Goal: Task Accomplishment & Management: Complete application form

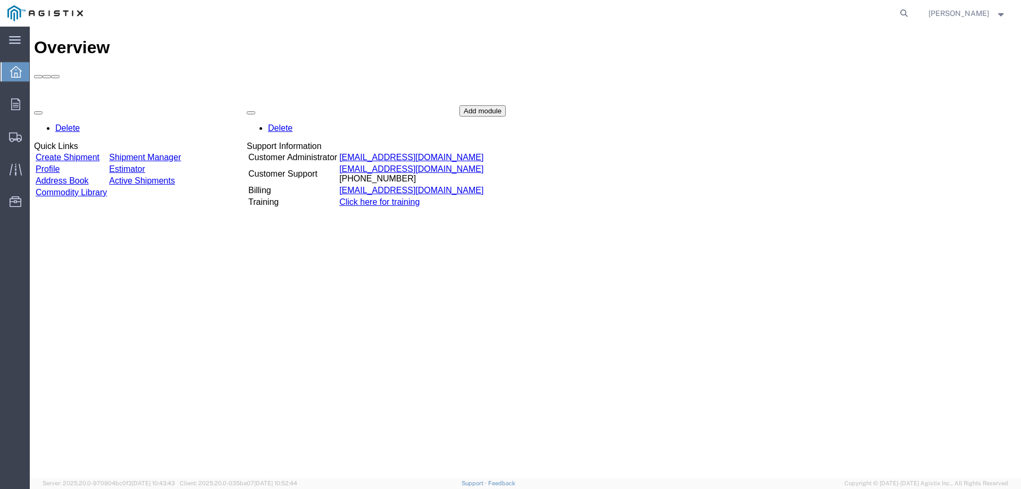
click at [83, 105] on div "Delete Quick Links Create Shipment Shipment Manager Profile Estimator Address B…" at bounding box center [525, 185] width 983 height 160
click at [91, 153] on link "Create Shipment" at bounding box center [68, 157] width 64 height 9
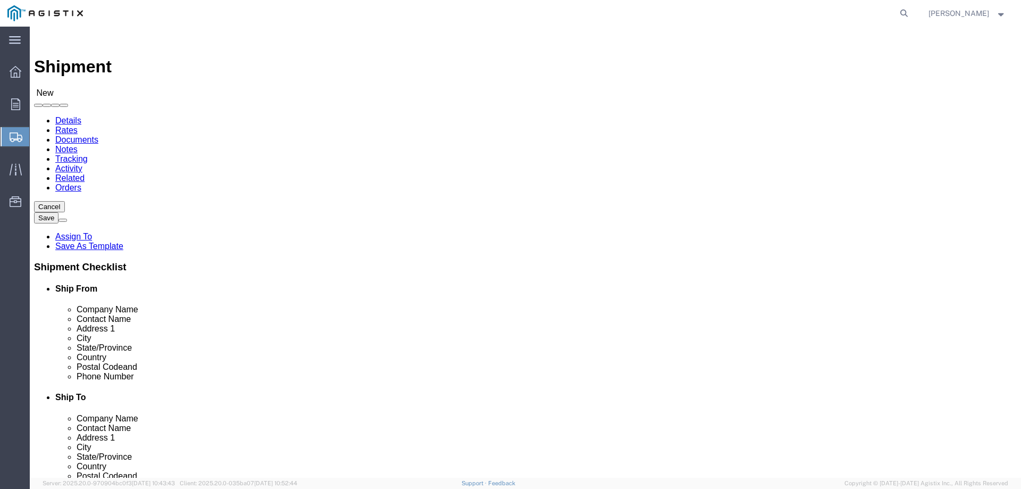
select select
click select "Select MRC Global (McJunkin Corp) PG&E"
select select "9596"
click select "Select MRC Global (McJunkin Corp) PG&E"
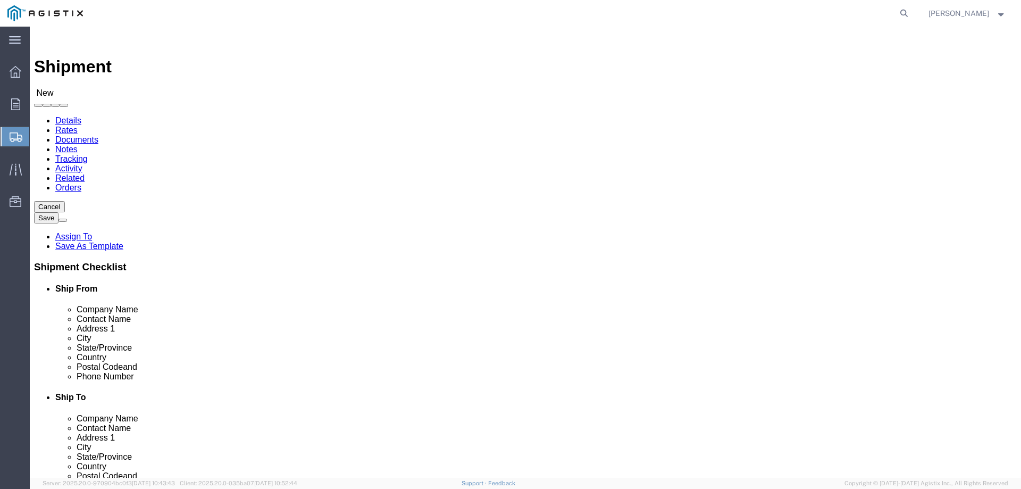
select select "PURCHORD"
select select
click select "Select All Others Fremont DC Fresno DC Wheatland DC"
select select "23082"
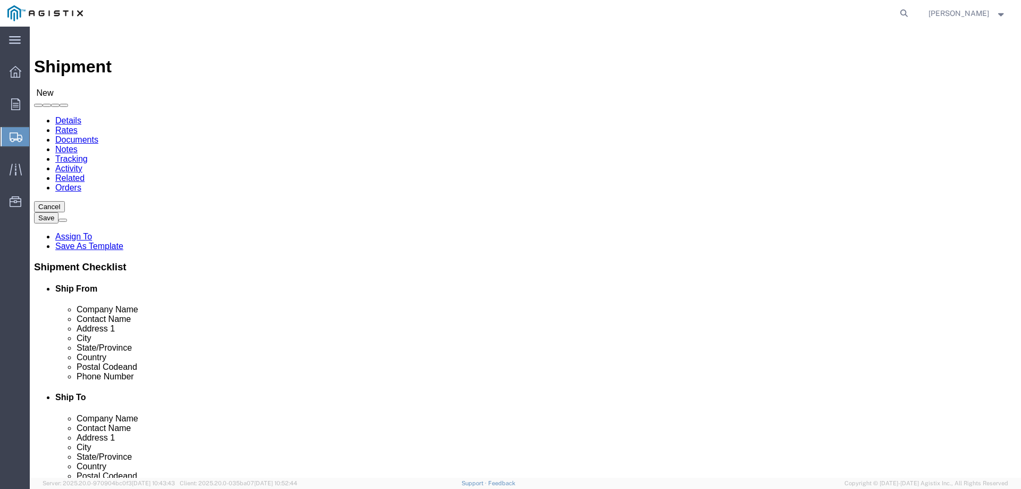
click select "Select All Others Fremont DC Fresno DC Wheatland DC"
click input "text"
type input "MRC GLOBAL"
click input "text"
type input "DENISE TRONA"
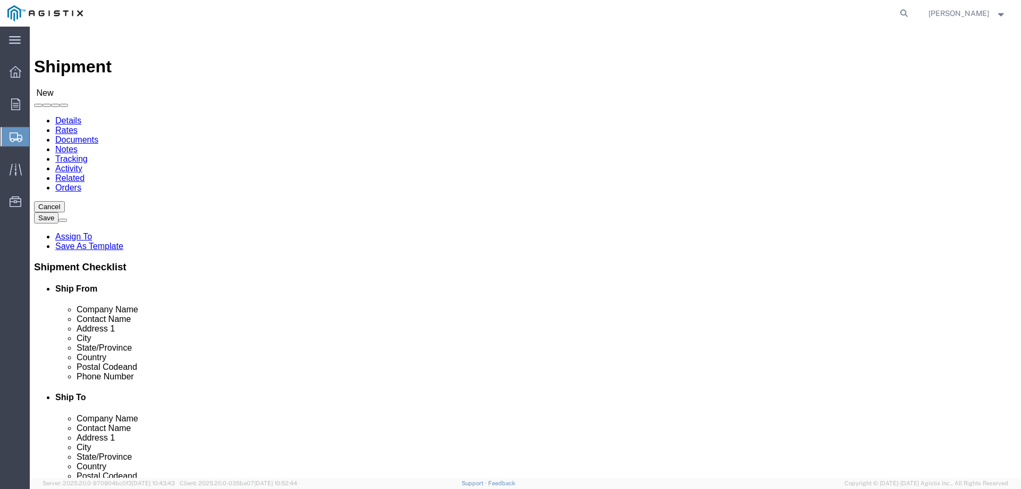
click input "text"
paste input "1000 Maronda Way"
type input "1000 Maronda Way"
select select
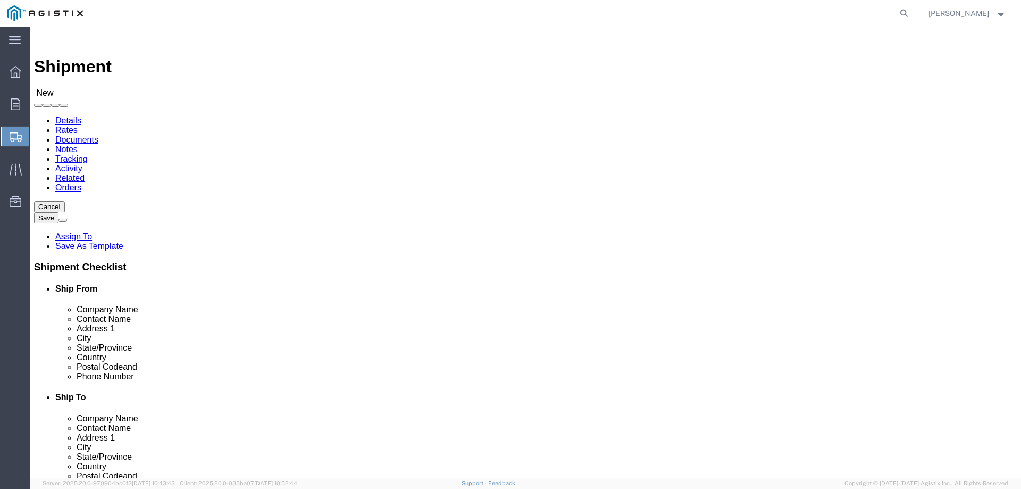
click input "text"
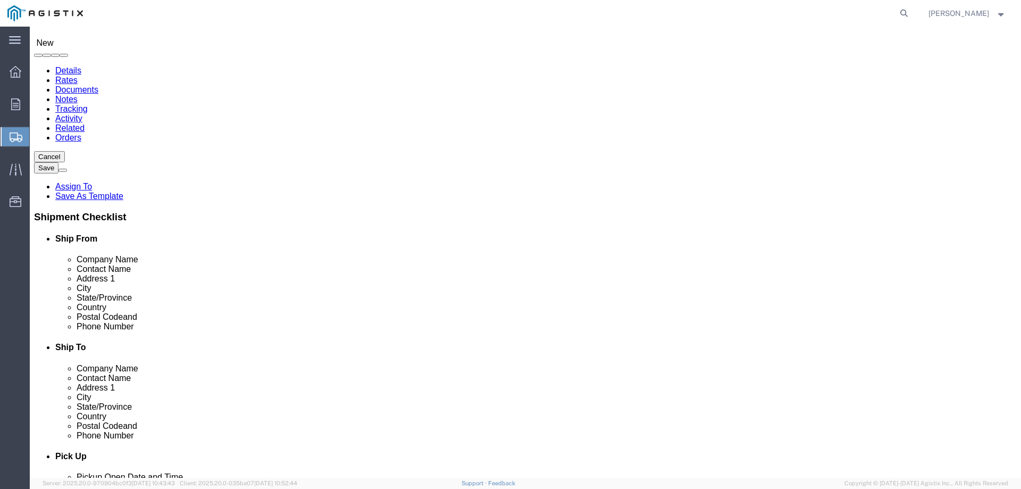
scroll to position [58, 0]
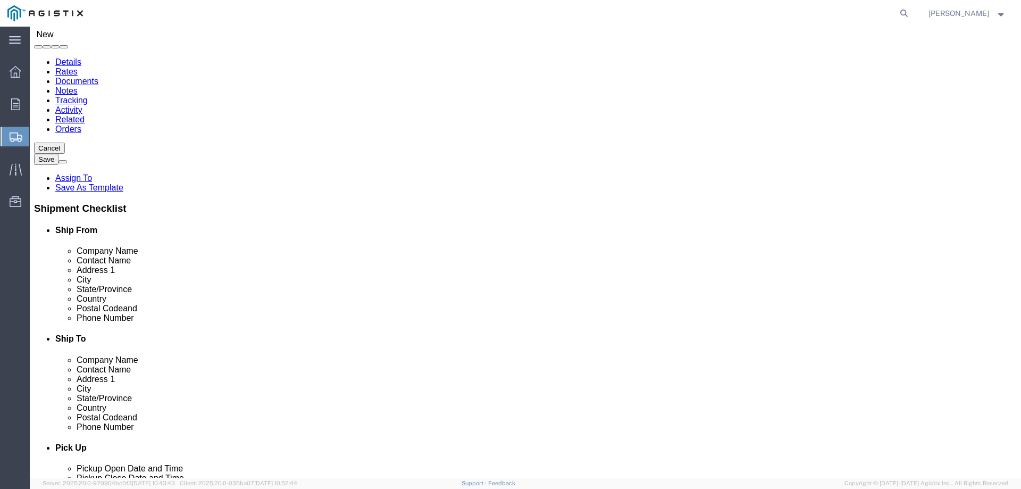
type input "MONESSEN"
select select
type input "PE"
select select
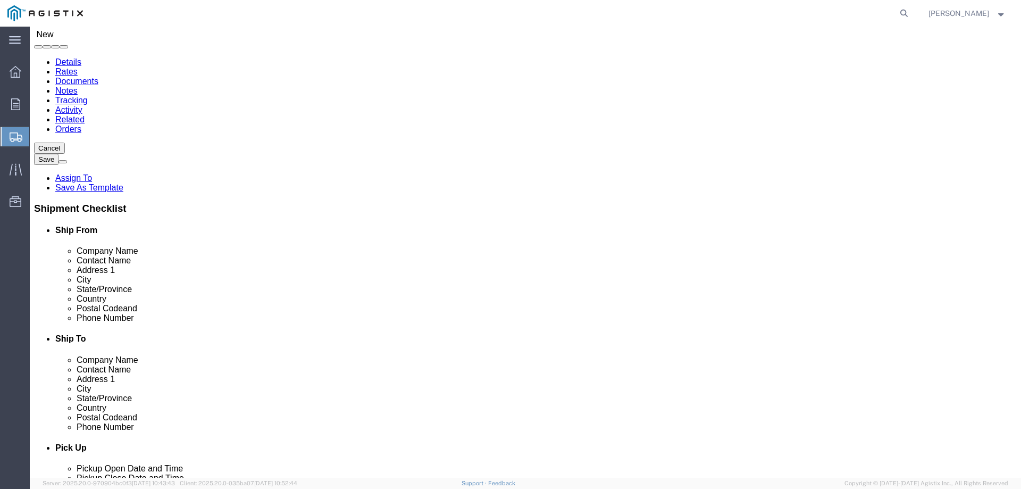
click input "text"
type input "15062"
select select
click input "text"
type input "(724)684-5102"
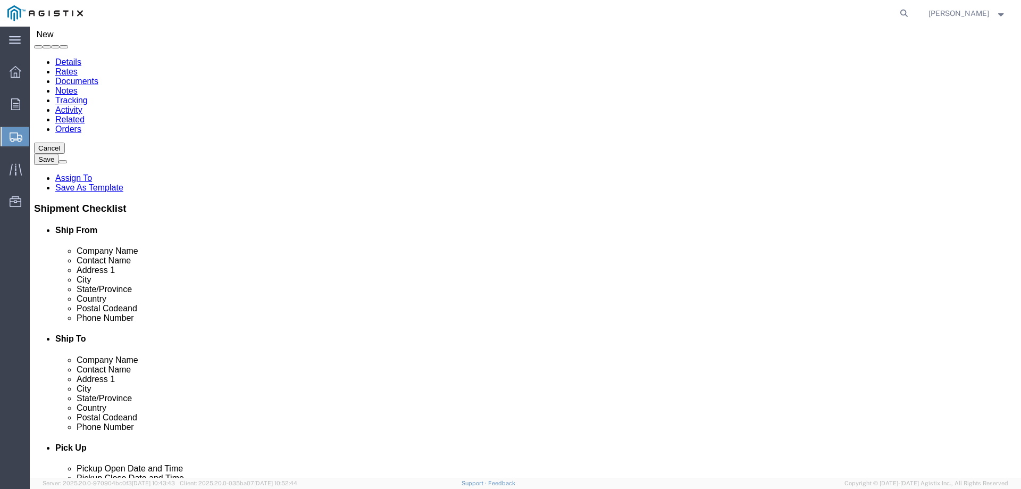
click input "text"
type input "d"
type input "Denise.Trona@mrcglobal.com"
click input "checkbox"
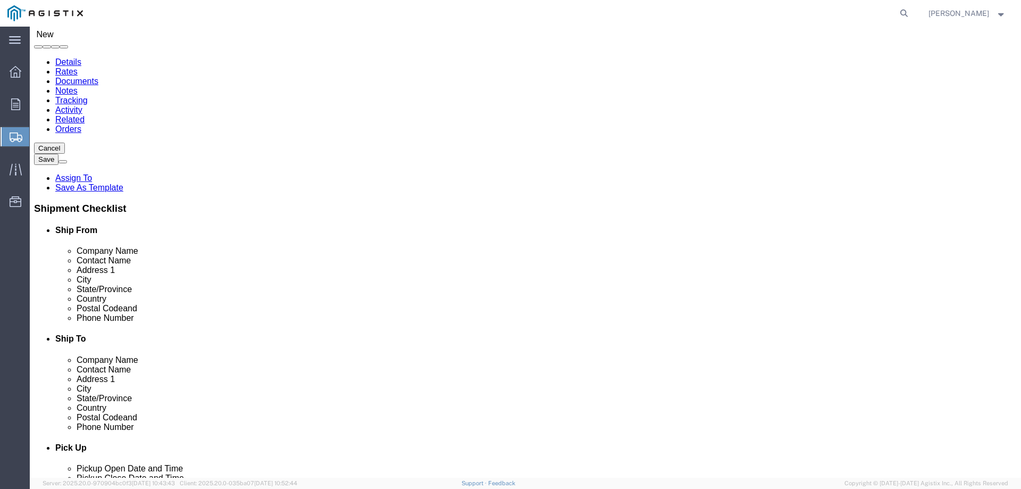
click input "checkbox"
checkbox input "true"
click input "text"
type input "m"
type input "MROIS C/O PACIFIC GAS & ELECTRIC"
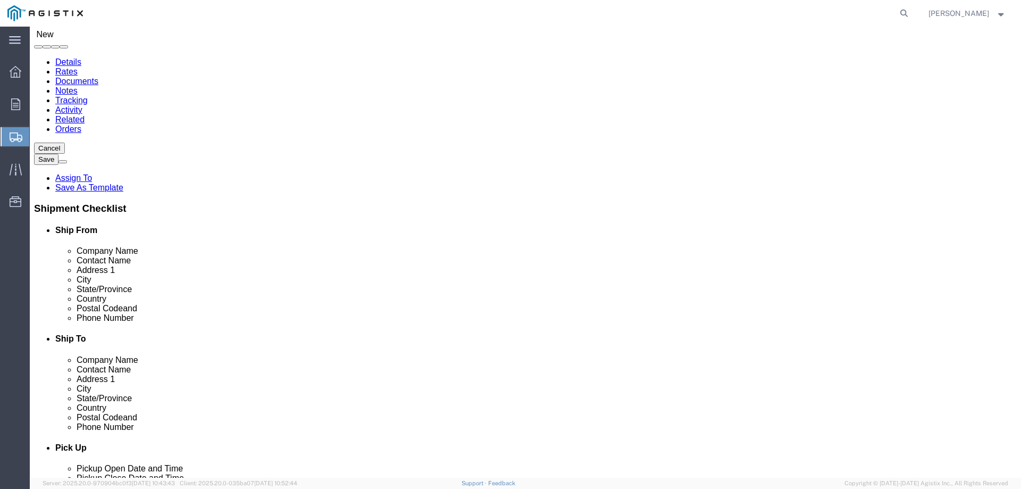
click input "text"
type input "MATT CROSETTI"
click input "text"
type input "(510)326-0015"
click input "text"
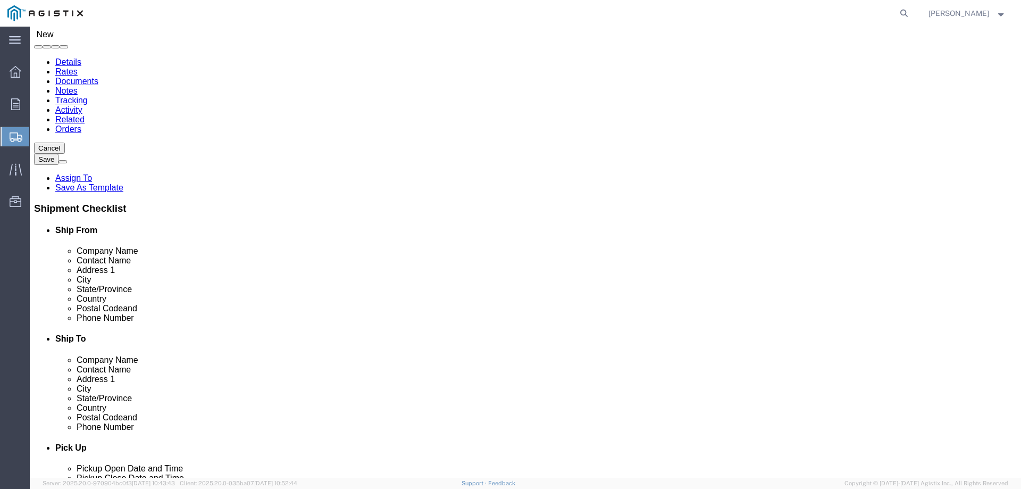
click input "text"
paste input "MWCN@PGE.com"
type input "MWCN@PGE.com"
click input "checkbox"
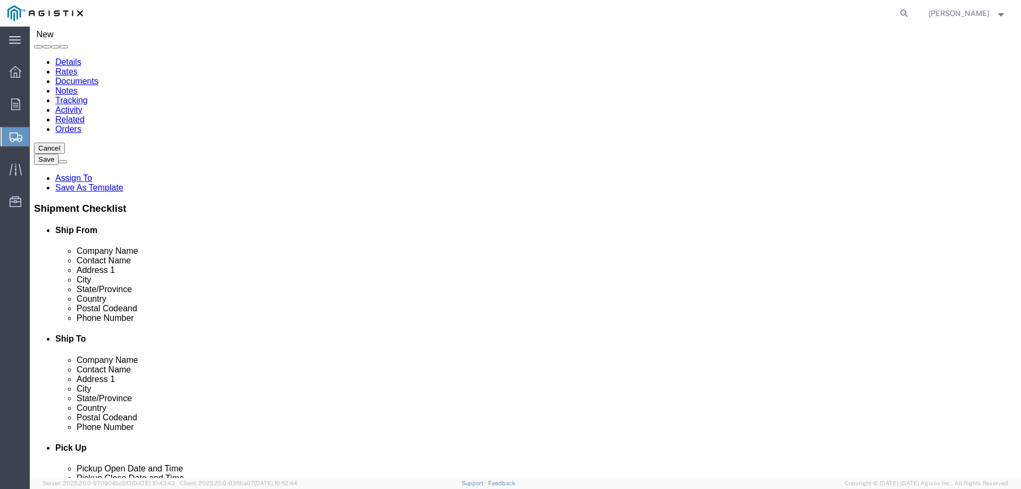
checkbox input "true"
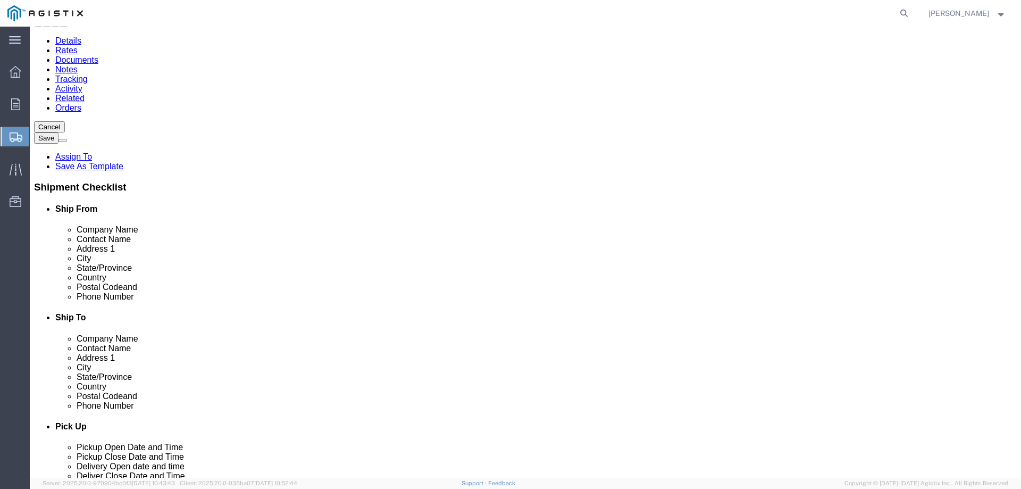
click input "text"
type input "42105 BOYCE RD"
select select
click input "text"
type input "R"
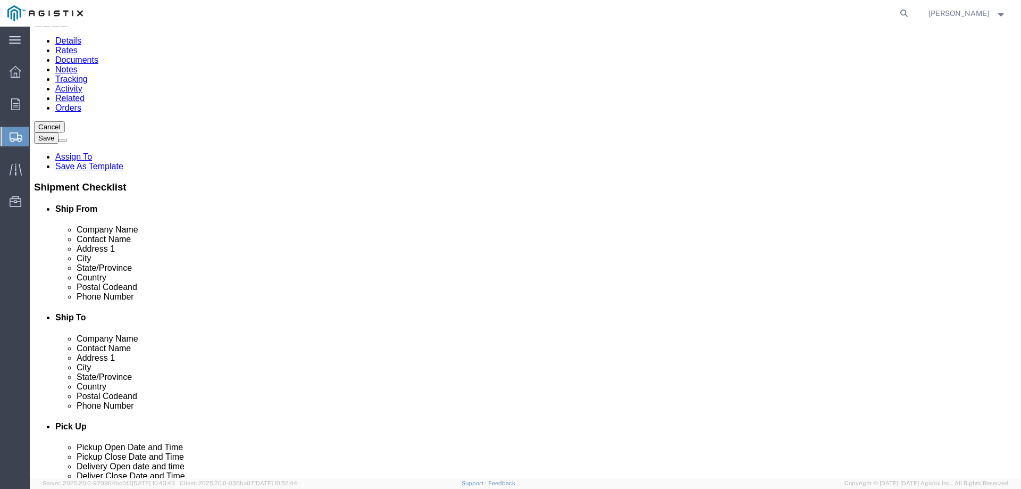
type input "FREMONT"
select select
type input "CALI"
select select
click input "Postal Code"
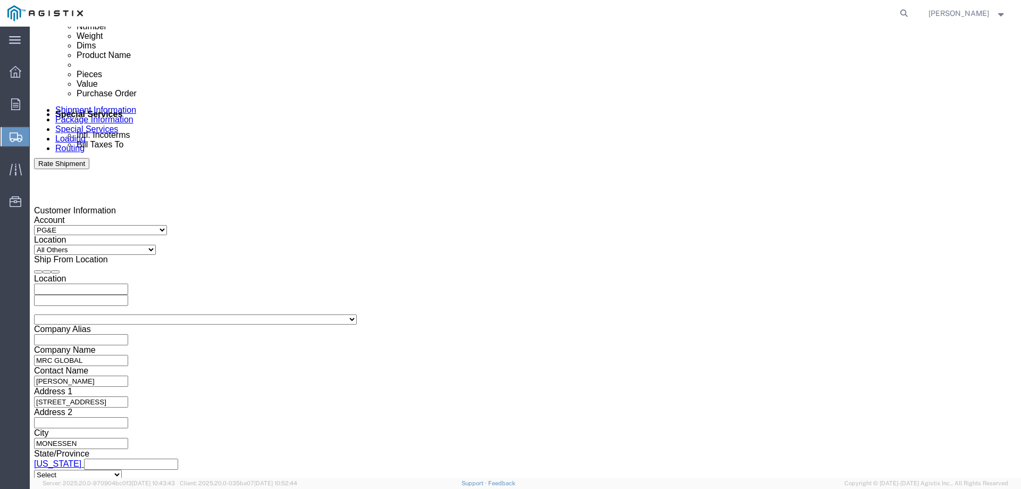
scroll to position [608, 0]
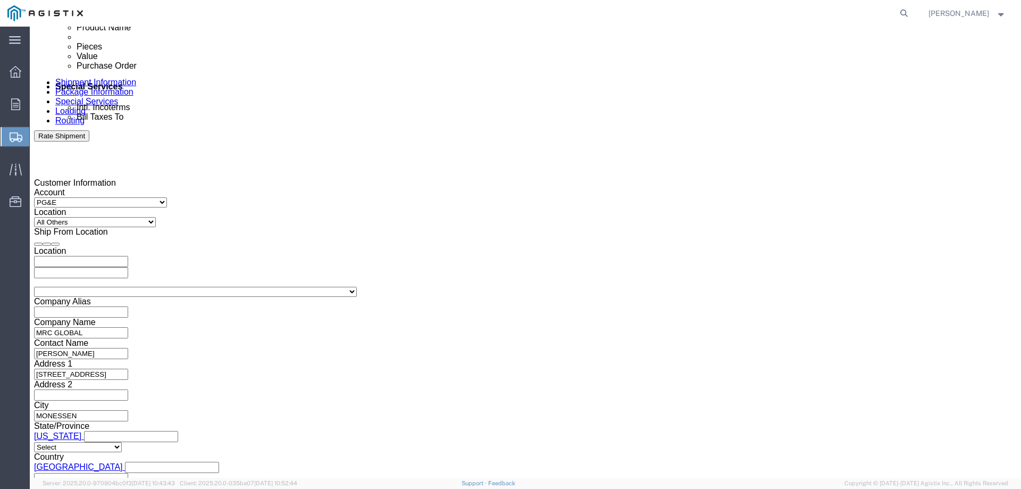
type input "94538"
select select
click div "Oct 03 2025 10:00 AM"
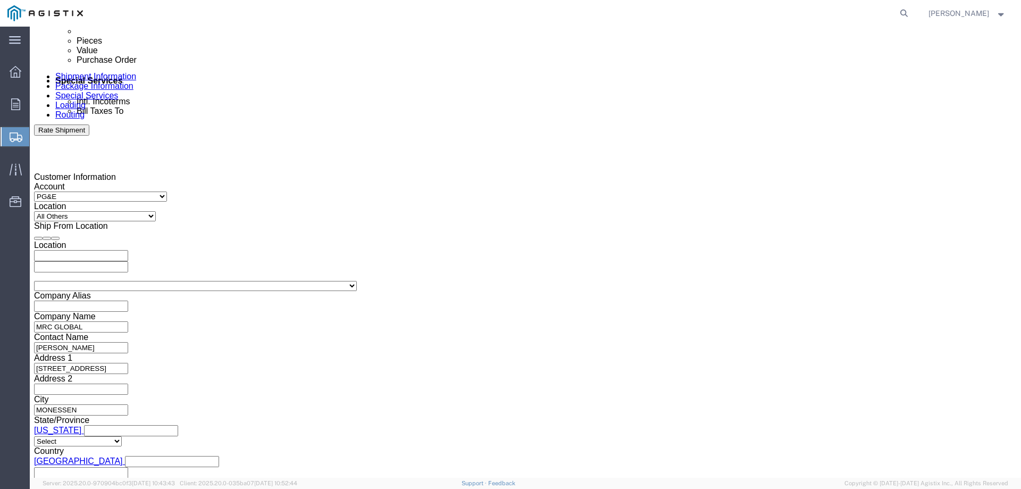
type input "5:00 PM"
click button "Apply"
click div
drag, startPoint x: 441, startPoint y: 445, endPoint x: 451, endPoint y: 421, distance: 26.7
click input "6:00 PM"
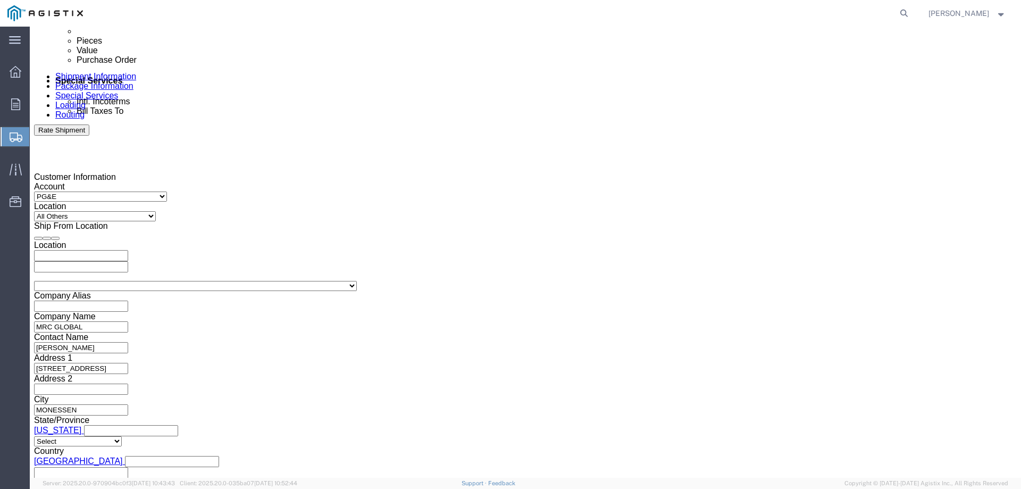
type input "7:00 AM"
click button "Apply"
click div
type input "3:00 PM"
click button "Apply"
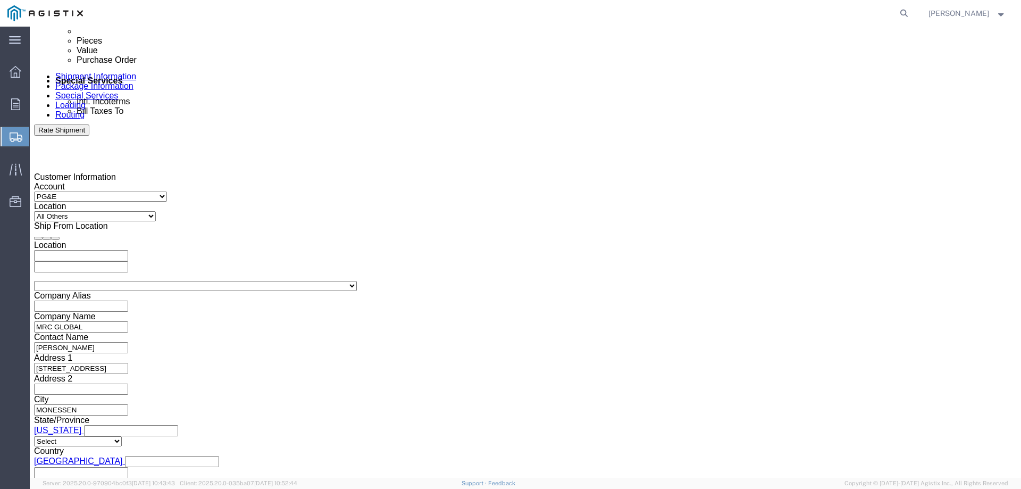
click input "text"
type input "3501423121"
click select "Select Account Type Activity ID Airline Appointment Number ASN Batch Request # …"
select select "ORDERNUM"
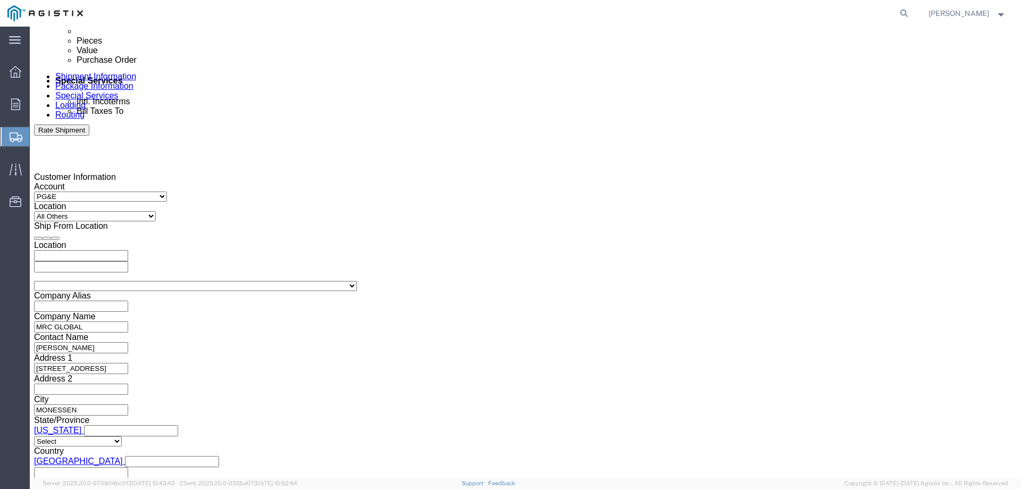
click select "Select Account Type Activity ID Airline Appointment Number ASN Batch Request # …"
click input "text"
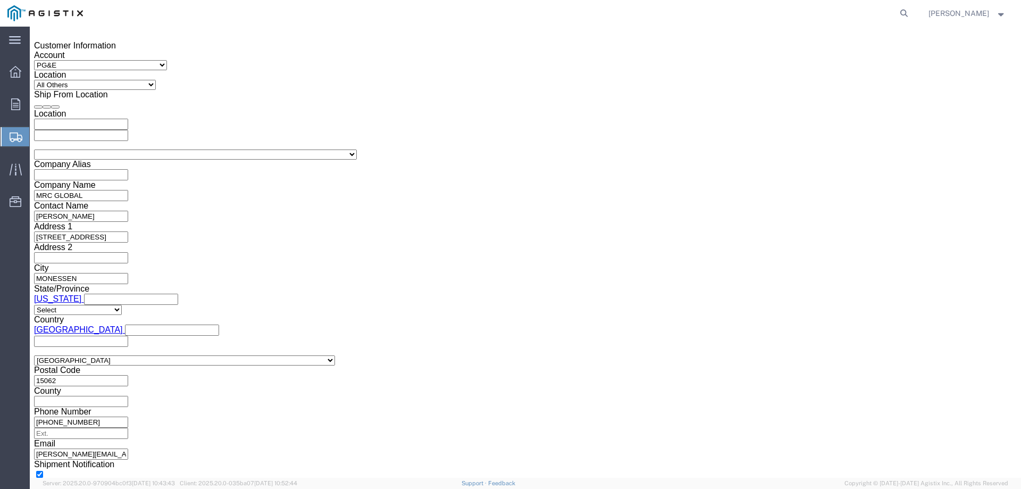
scroll to position [774, 0]
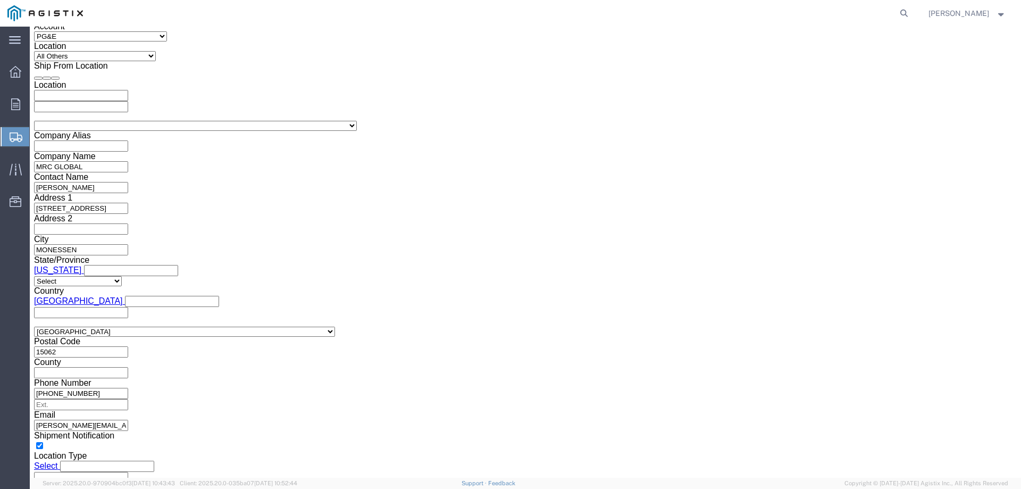
type input "100000111103"
click button "Continue"
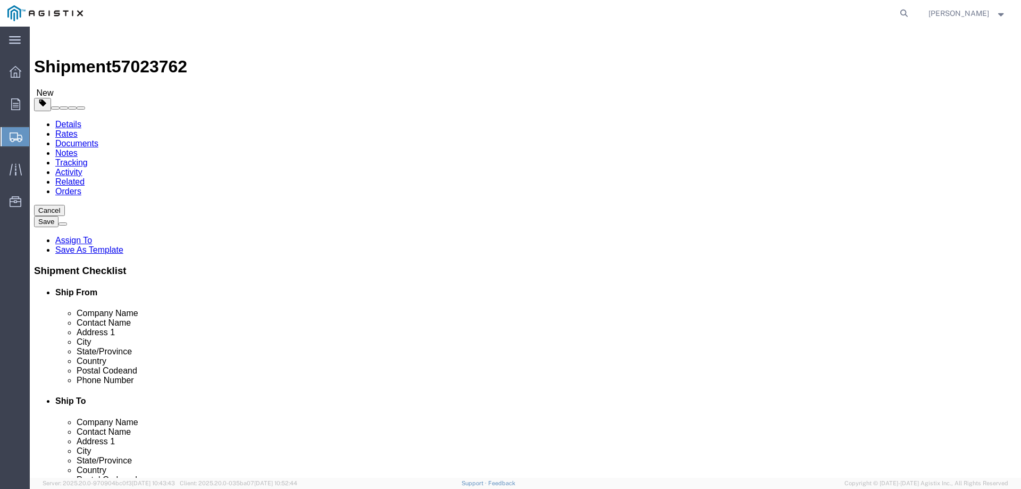
click select "Select Bulk Bundle(s) Cardboard Box(es) Carton(s) Crate(s) Drum(s) (Fiberboard)…"
select select "PSNS"
click select "Select Bulk Bundle(s) Cardboard Box(es) Carton(s) Crate(s) Drum(s) (Fiberboard)…"
click input "text"
click button "Cancel"
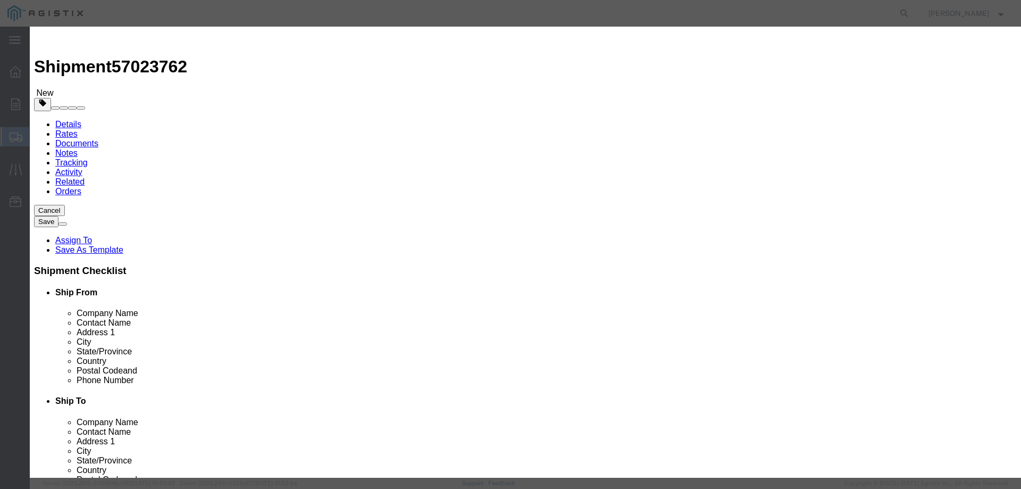
click button "Yes"
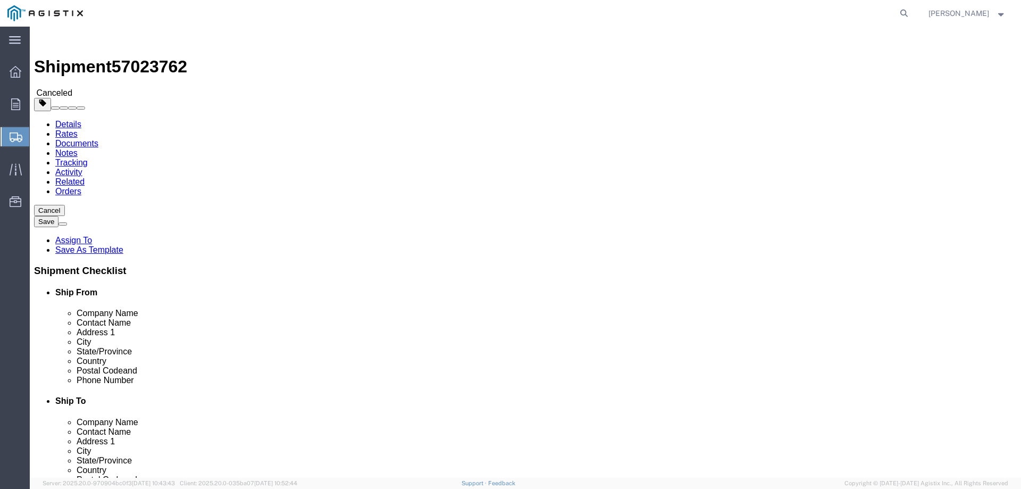
click div
click at [997, 16] on span "Janice Fahrmeier" at bounding box center [967, 13] width 78 height 12
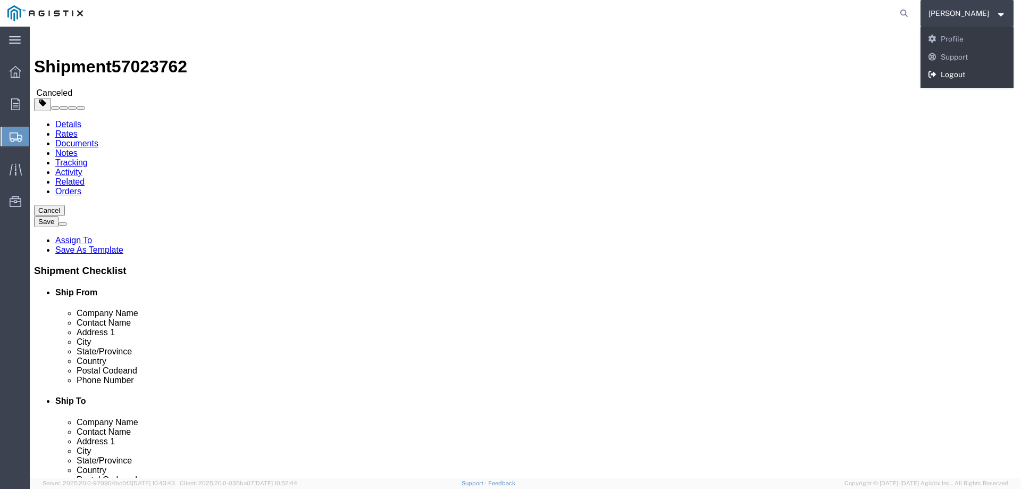
click at [958, 70] on link "Logout" at bounding box center [967, 75] width 94 height 18
